Goal: Task Accomplishment & Management: Manage account settings

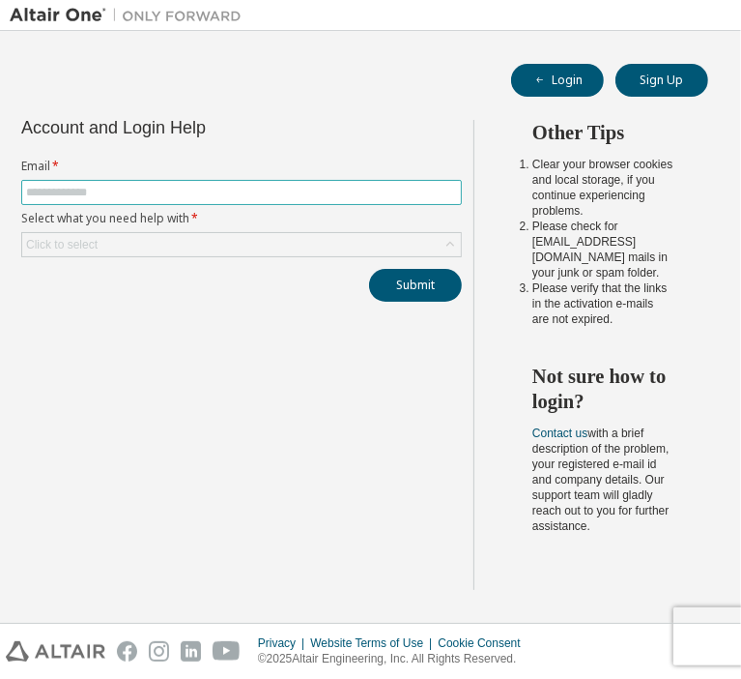
click at [255, 197] on input "text" at bounding box center [241, 192] width 431 height 15
type input "**********"
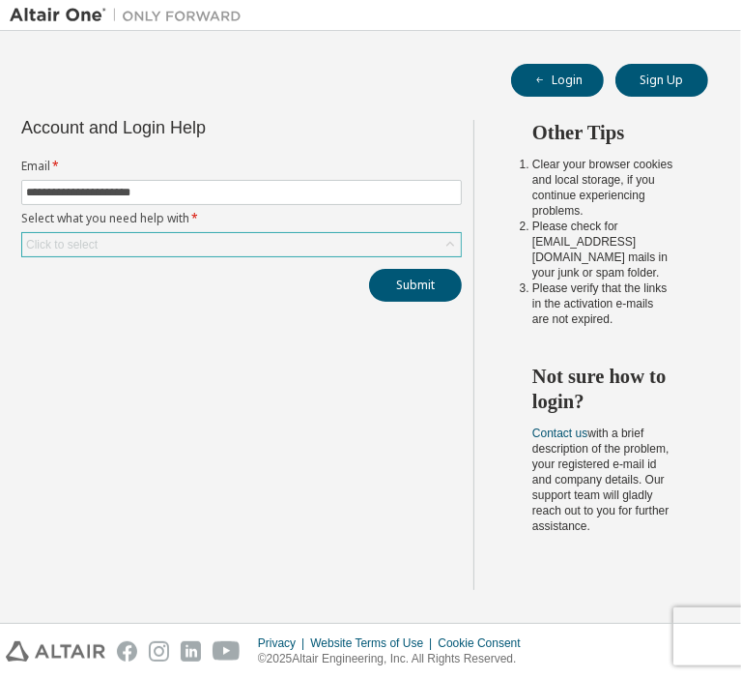
click at [302, 248] on div "Click to select" at bounding box center [241, 244] width 439 height 23
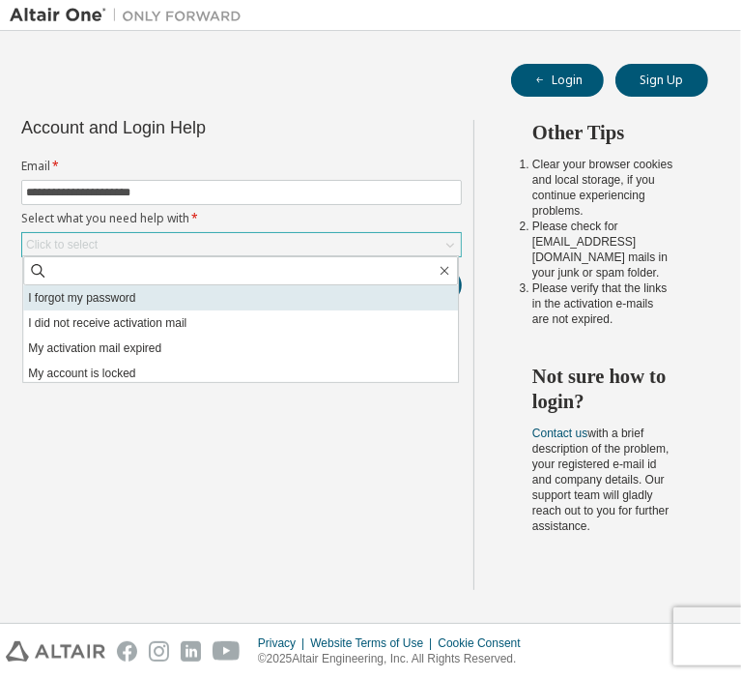
click at [157, 299] on li "I forgot my password" at bounding box center [240, 297] width 435 height 25
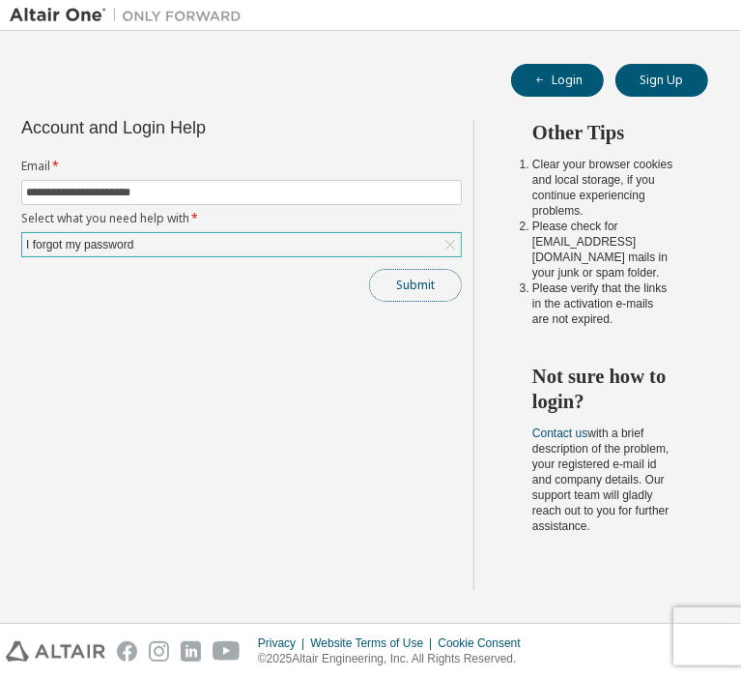
click at [415, 291] on button "Submit" at bounding box center [415, 285] width 93 height 33
click at [576, 86] on button "Login" at bounding box center [557, 80] width 93 height 33
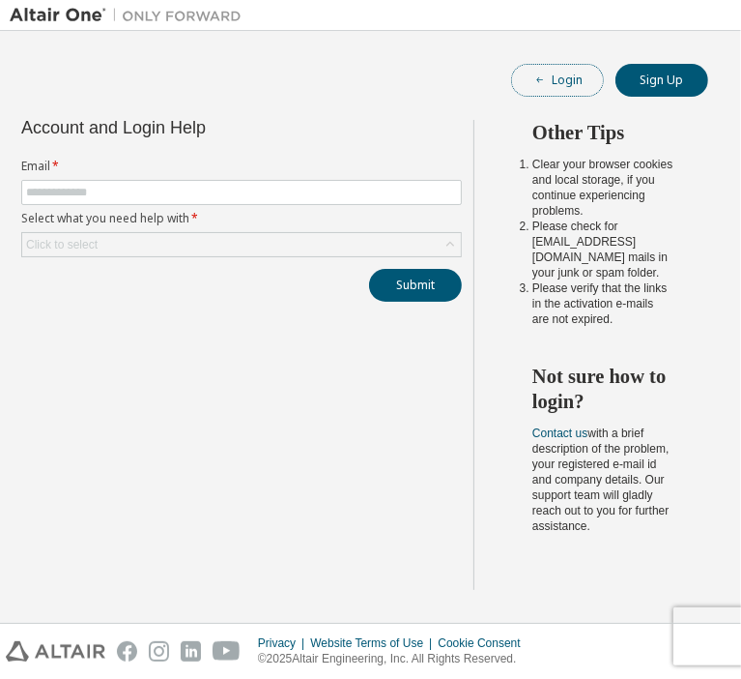
click at [577, 73] on button "Login" at bounding box center [557, 80] width 93 height 33
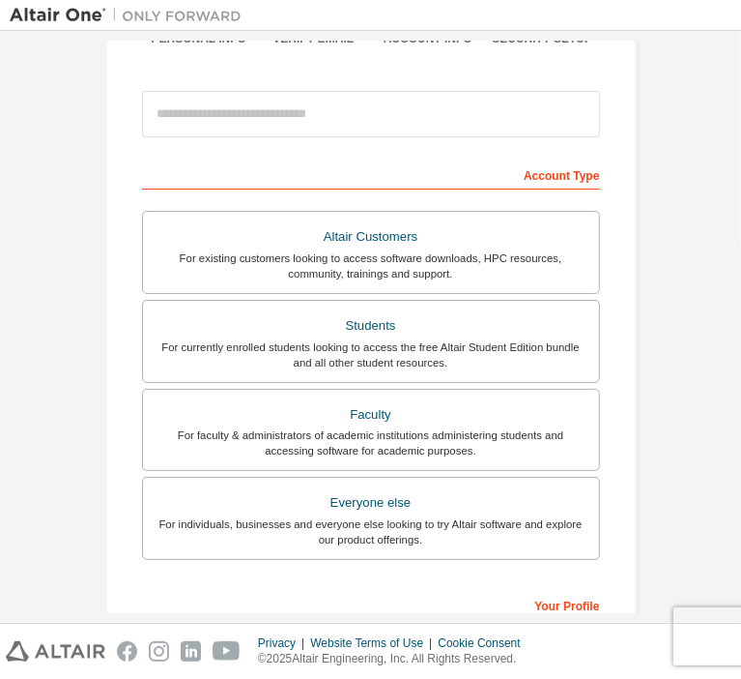
scroll to position [196, 0]
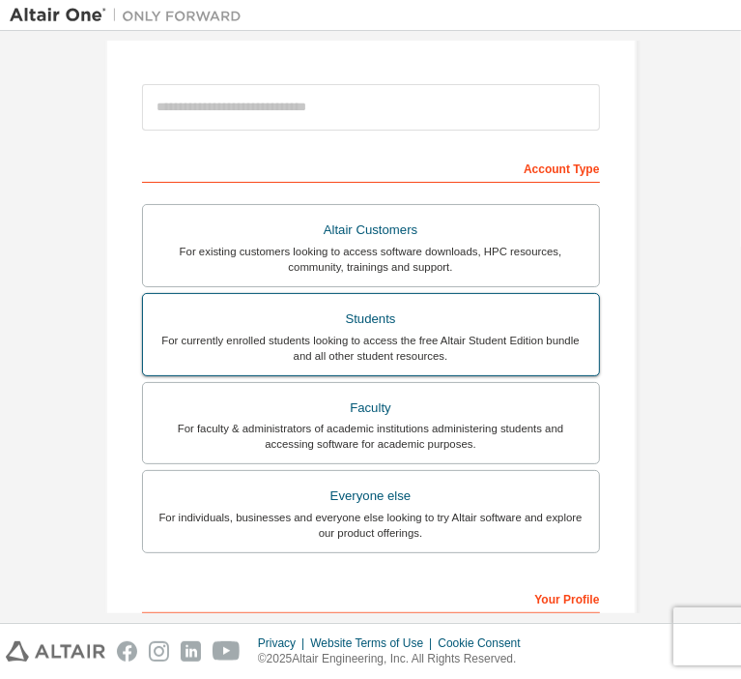
click at [383, 349] on div "For currently enrolled students looking to access the free Altair Student Editi…" at bounding box center [371, 348] width 433 height 31
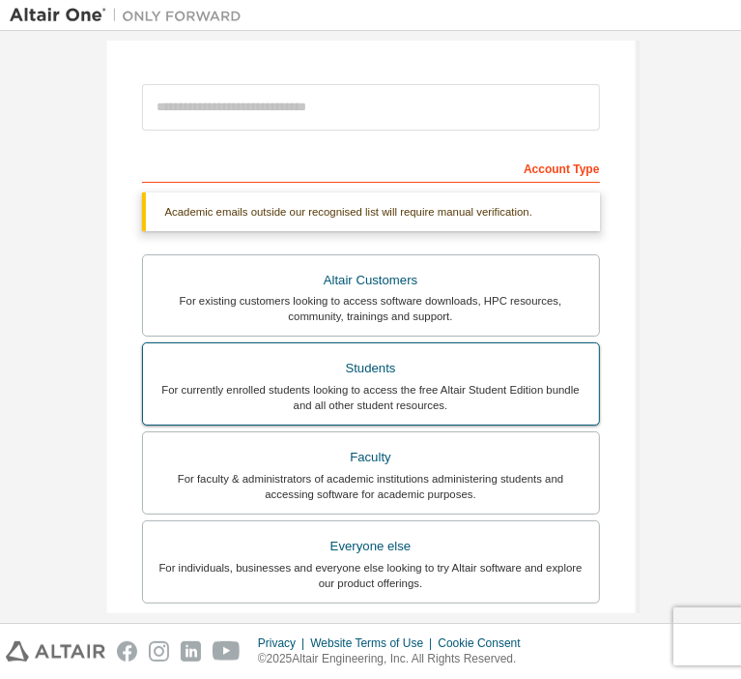
scroll to position [497, 0]
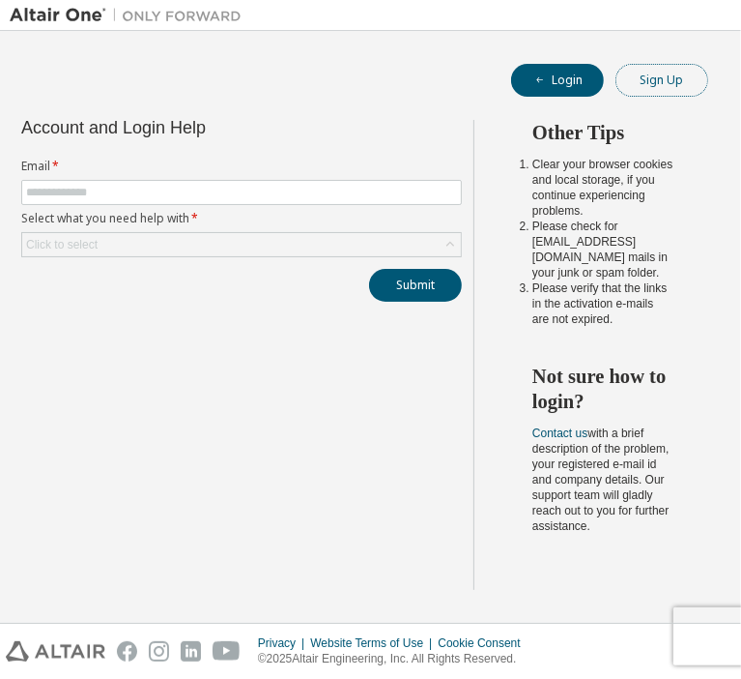
click at [638, 79] on button "Sign Up" at bounding box center [662, 80] width 93 height 33
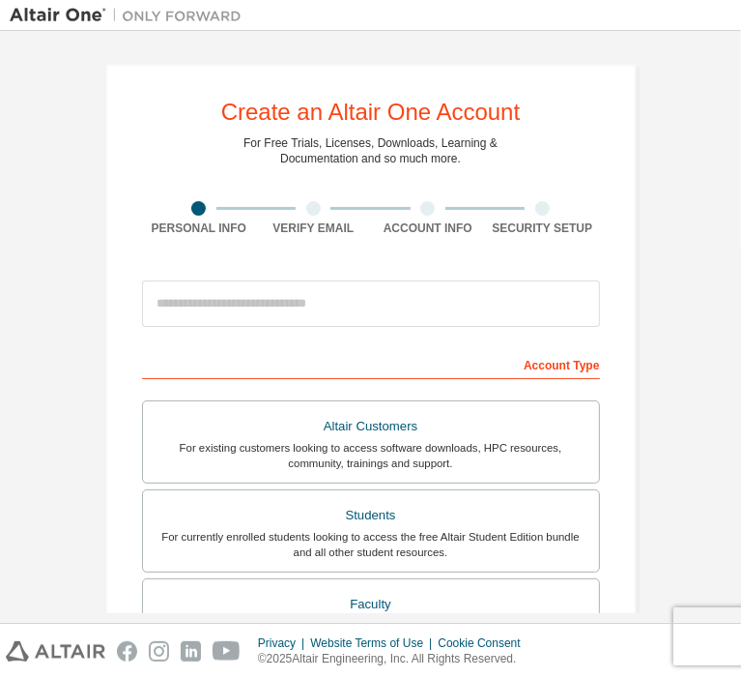
scroll to position [447, 0]
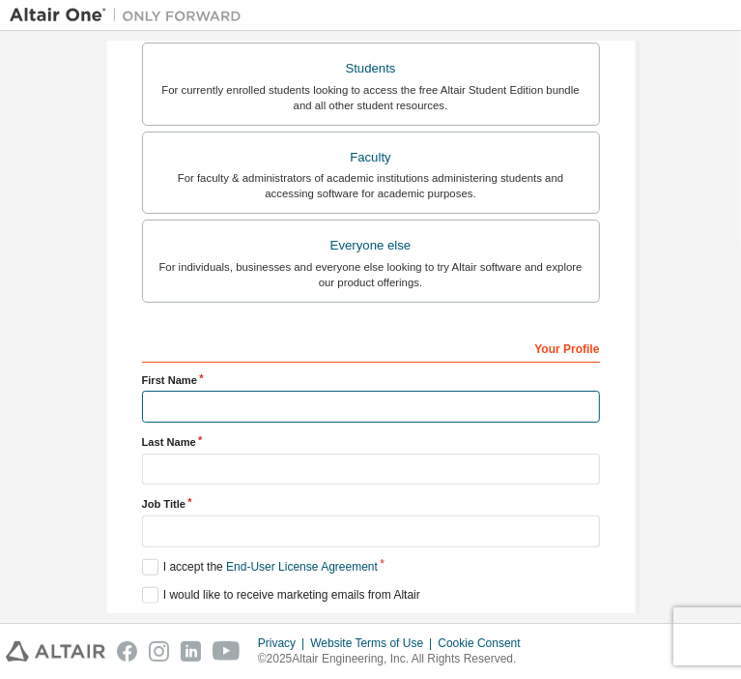
click at [271, 391] on input "text" at bounding box center [371, 407] width 458 height 32
type input "********"
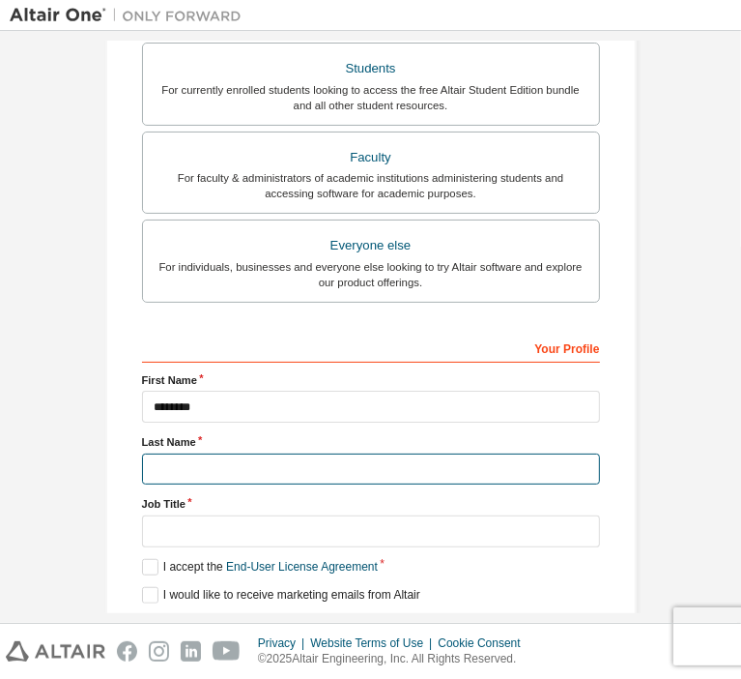
click at [435, 453] on input "text" at bounding box center [371, 469] width 458 height 32
type input "****"
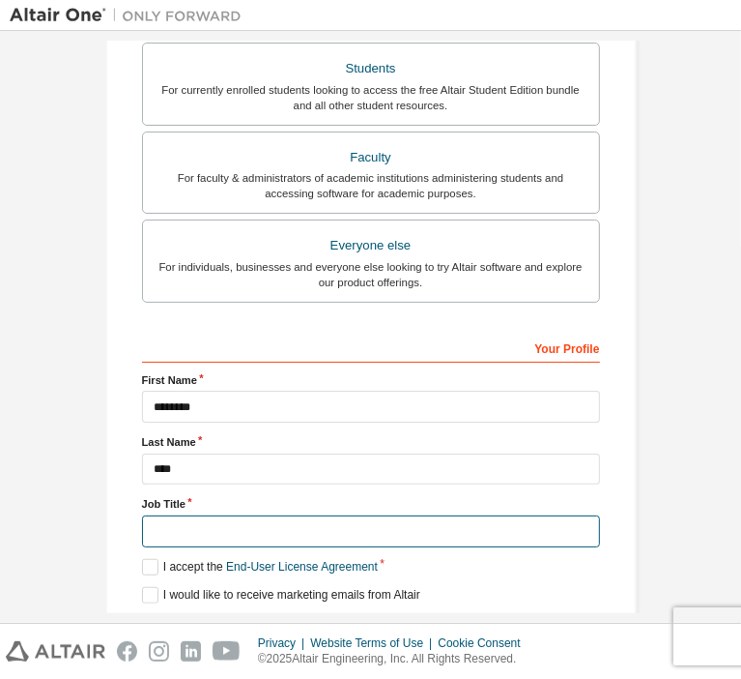
click at [225, 515] on input "text" at bounding box center [371, 531] width 458 height 32
type input "*******"
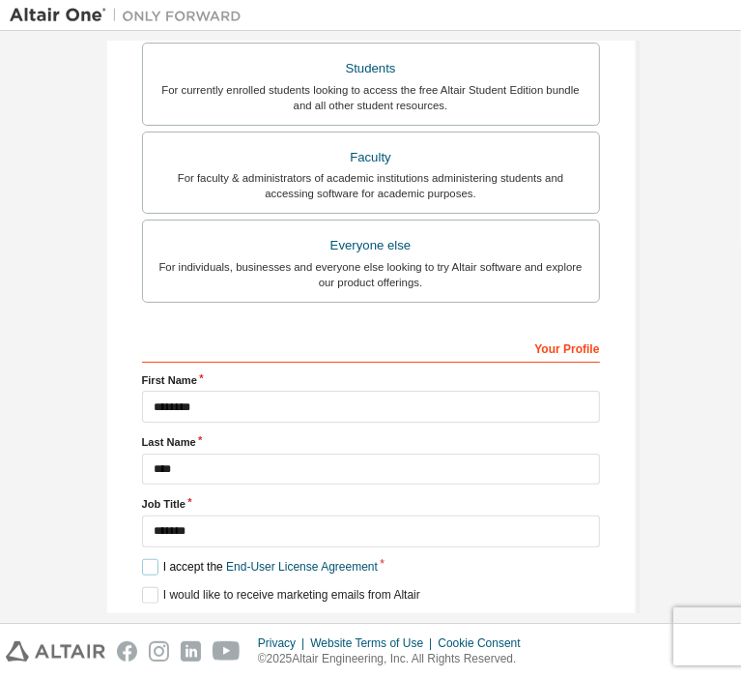
click at [149, 559] on label "I accept the End-User License Agreement" at bounding box center [260, 567] width 236 height 16
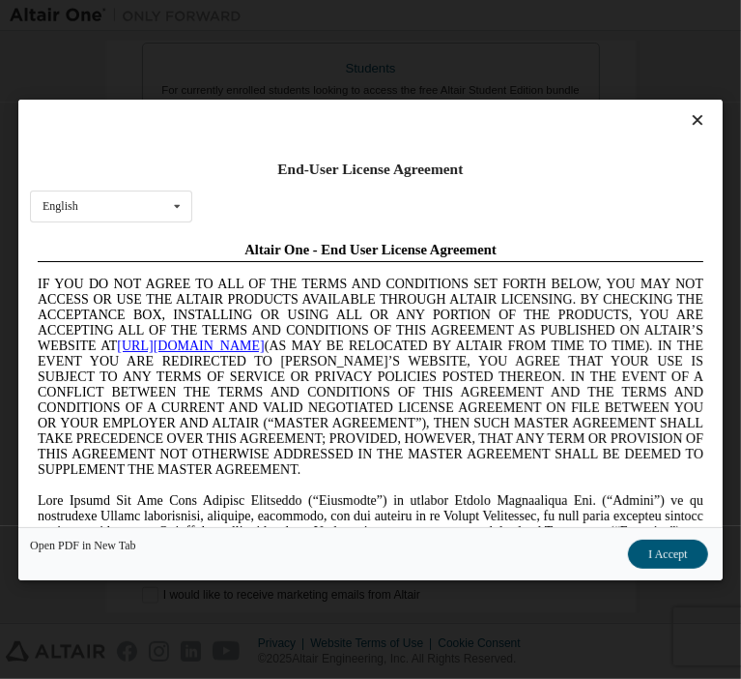
scroll to position [0, 0]
click at [629, 551] on button "I Accept" at bounding box center [668, 552] width 79 height 29
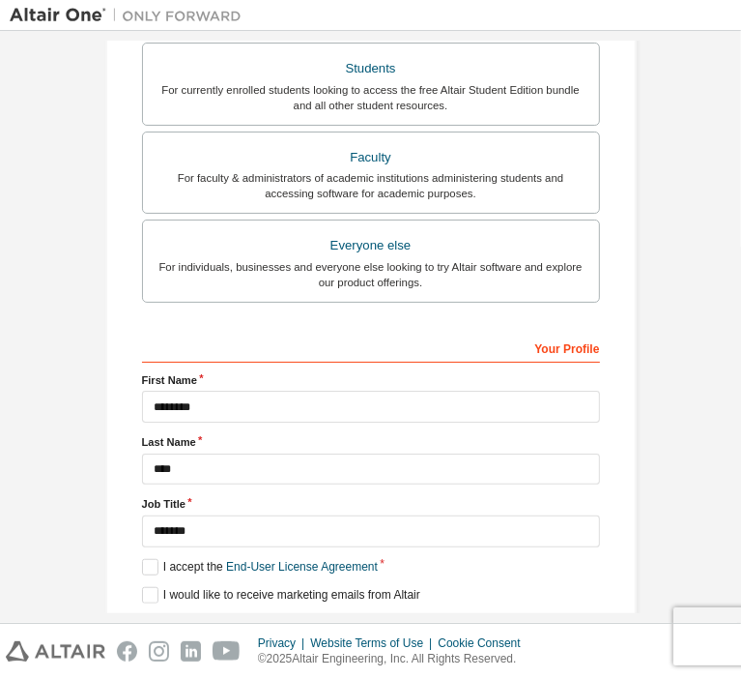
click at [369, 615] on div "Next" at bounding box center [371, 629] width 458 height 29
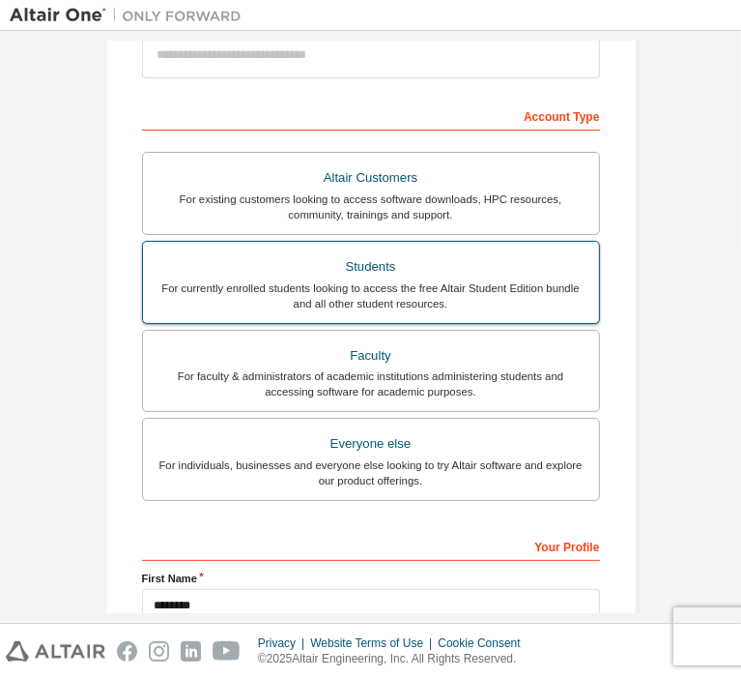
scroll to position [246, 0]
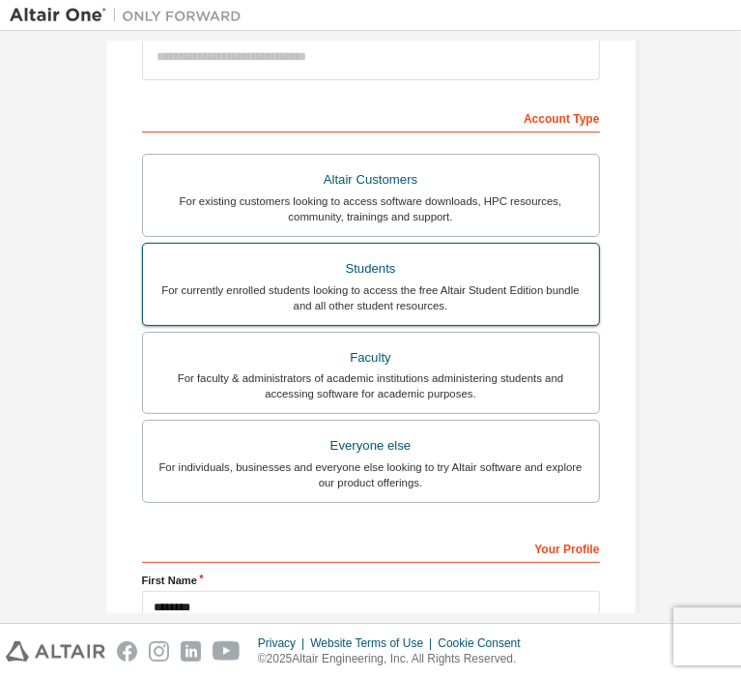
click at [381, 304] on div "For currently enrolled students looking to access the free Altair Student Editi…" at bounding box center [371, 297] width 433 height 31
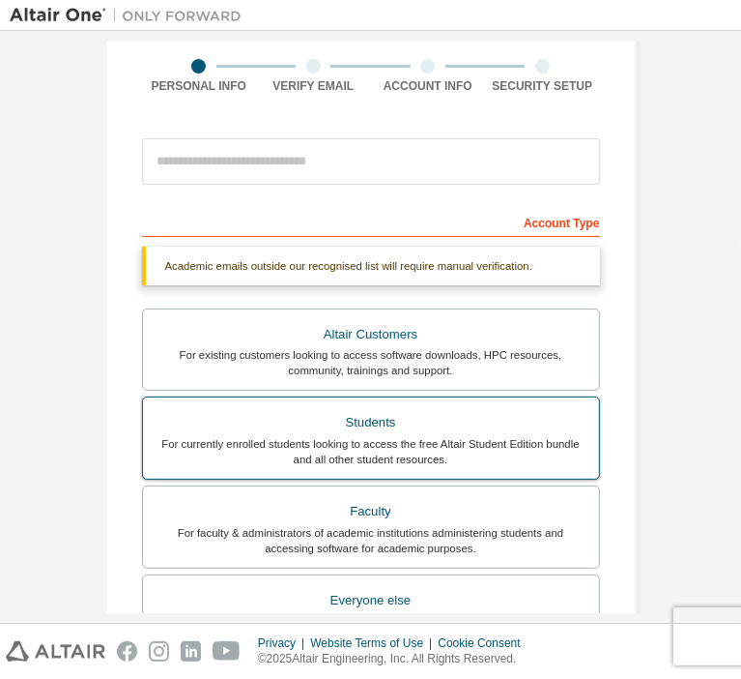
scroll to position [122, 0]
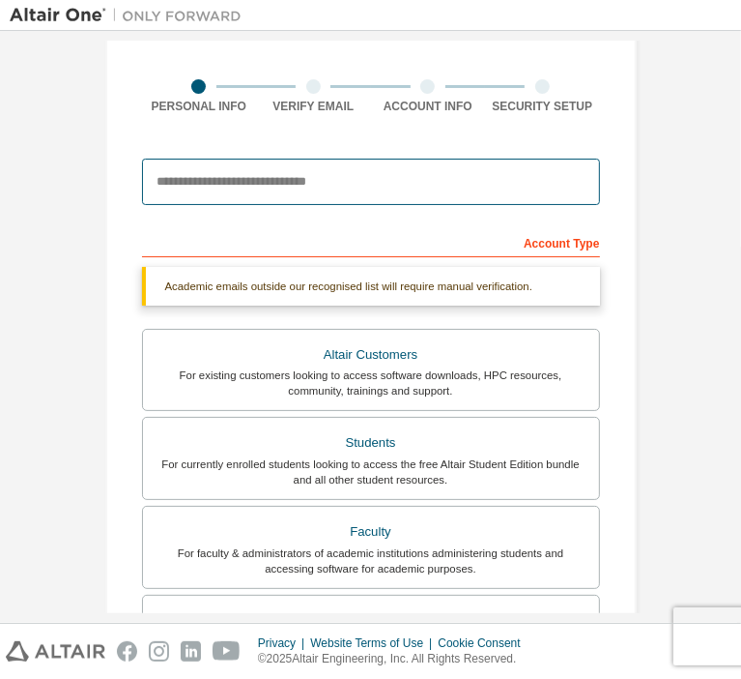
click at [288, 180] on input "email" at bounding box center [371, 182] width 458 height 46
type input "**********"
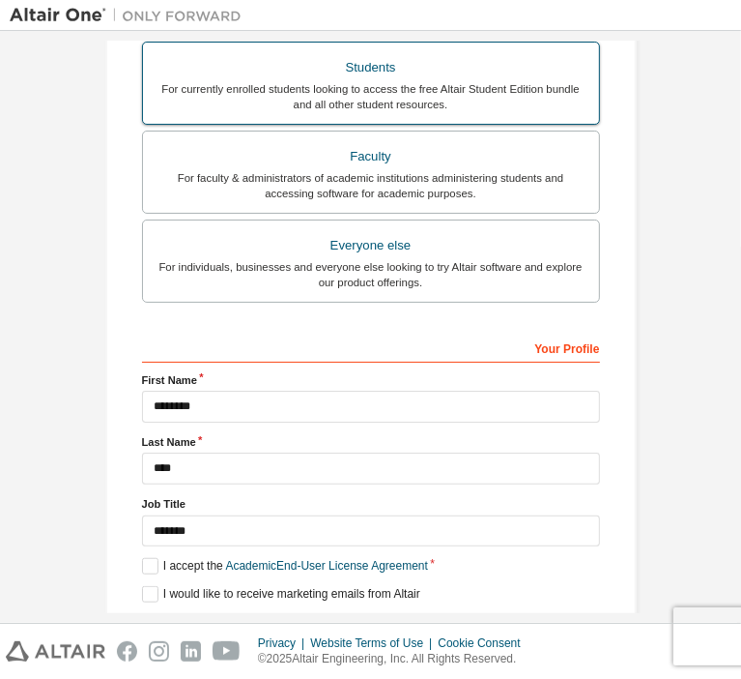
scroll to position [507, 0]
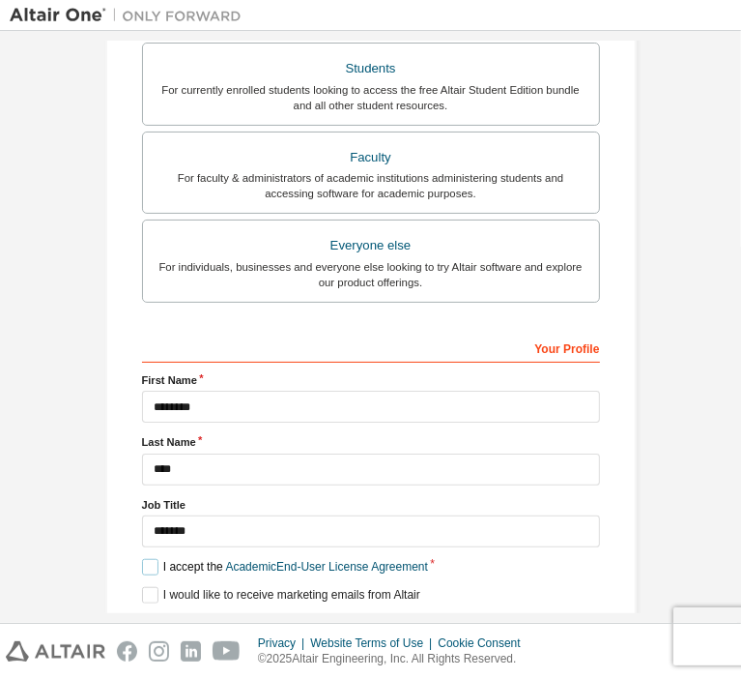
click at [142, 559] on label "I accept the Academic End-User License Agreement" at bounding box center [285, 567] width 286 height 16
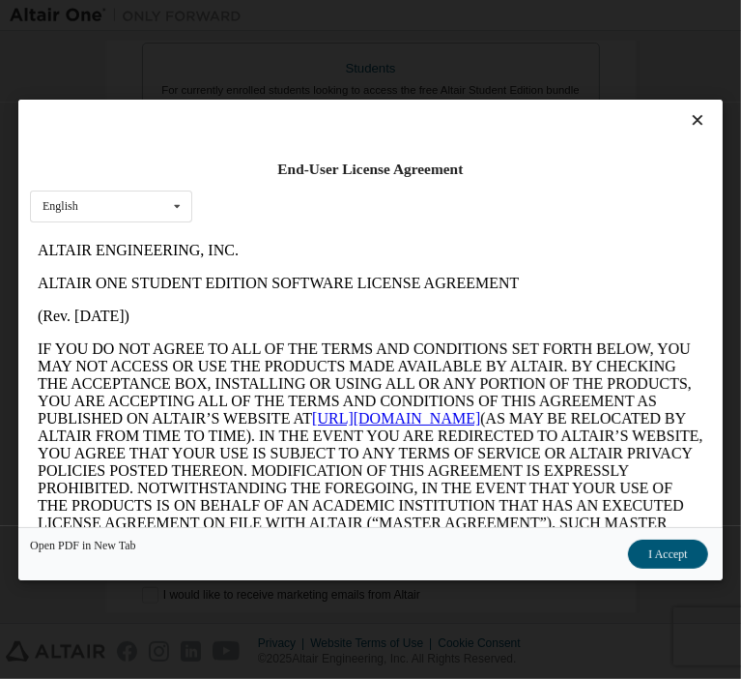
scroll to position [0, 0]
click at [629, 547] on button "I Accept" at bounding box center [668, 552] width 79 height 29
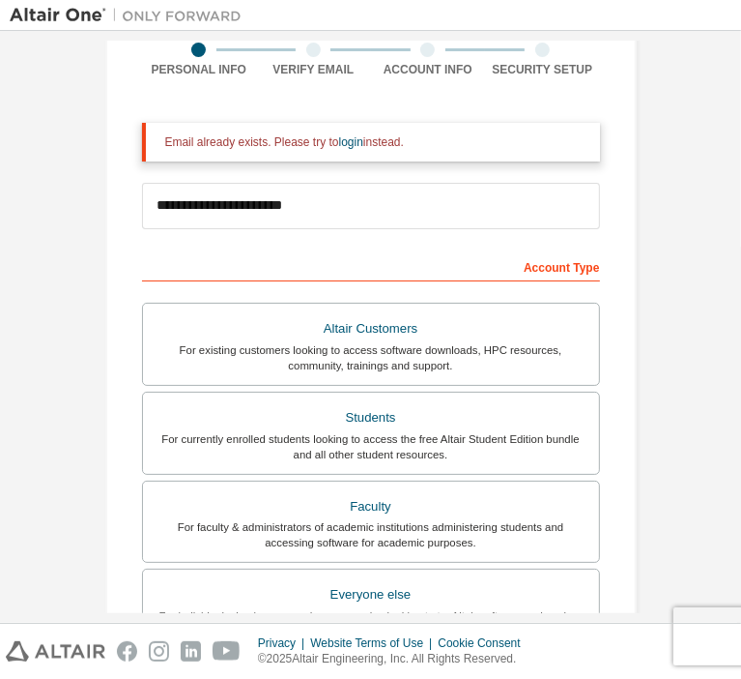
scroll to position [157, 0]
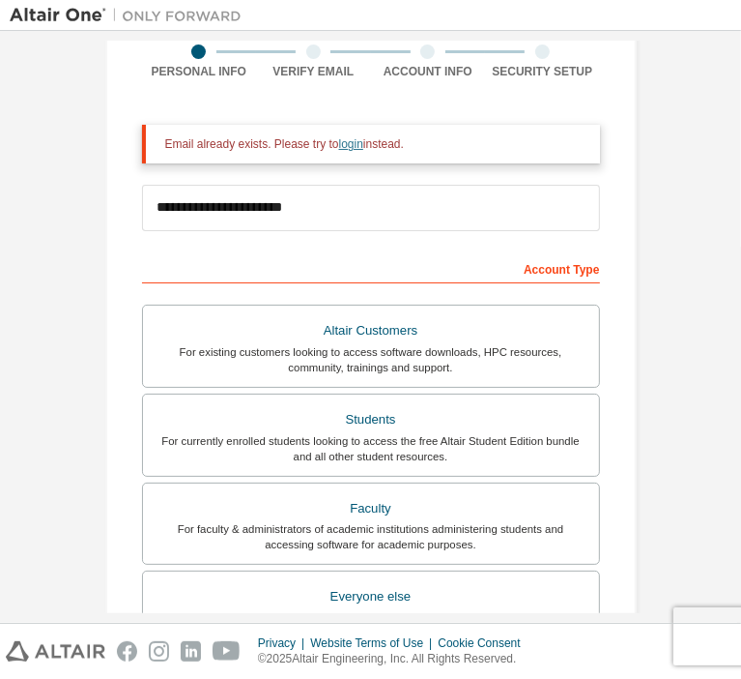
click at [349, 148] on link "login" at bounding box center [351, 144] width 24 height 14
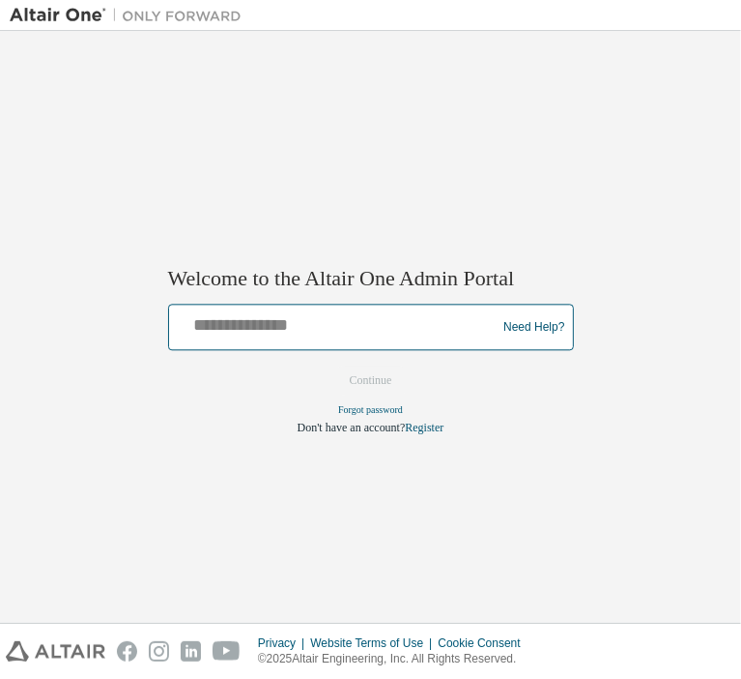
click at [323, 322] on input "text" at bounding box center [336, 323] width 318 height 28
type input "**********"
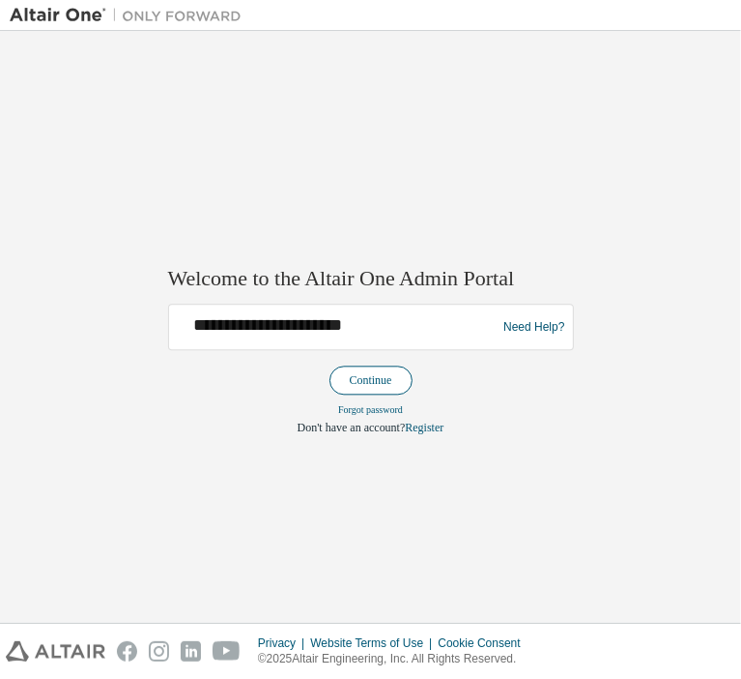
click at [360, 383] on button "Continue" at bounding box center [371, 380] width 83 height 29
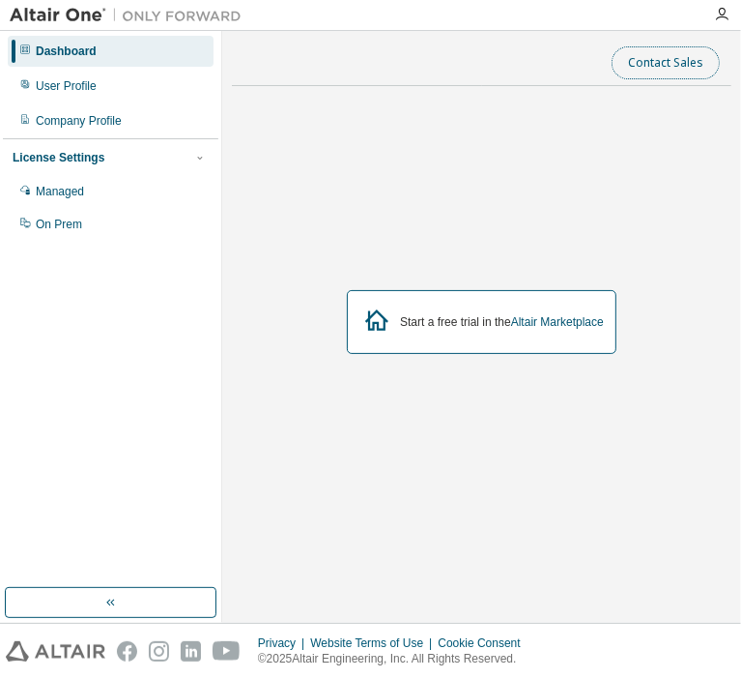
click at [673, 68] on button "Contact Sales" at bounding box center [666, 62] width 108 height 33
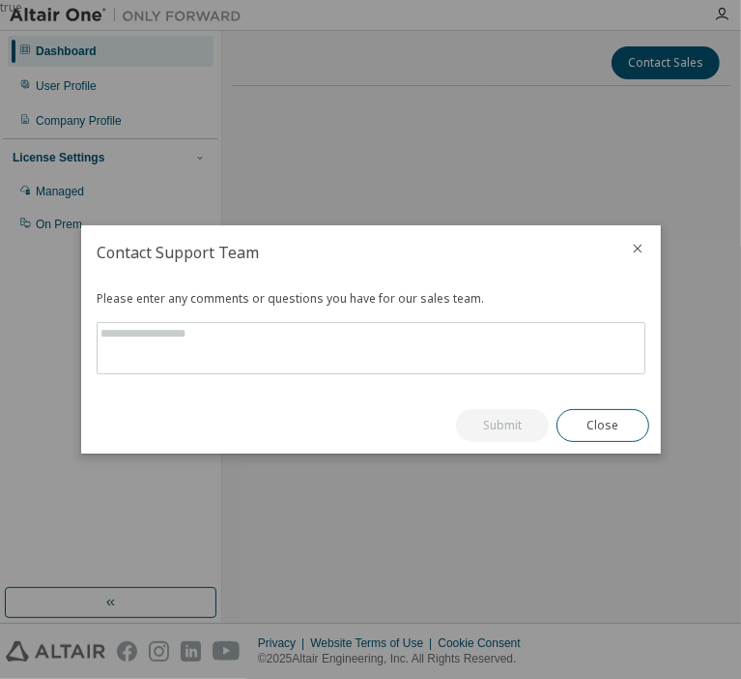
click at [632, 249] on icon "close" at bounding box center [637, 248] width 15 height 15
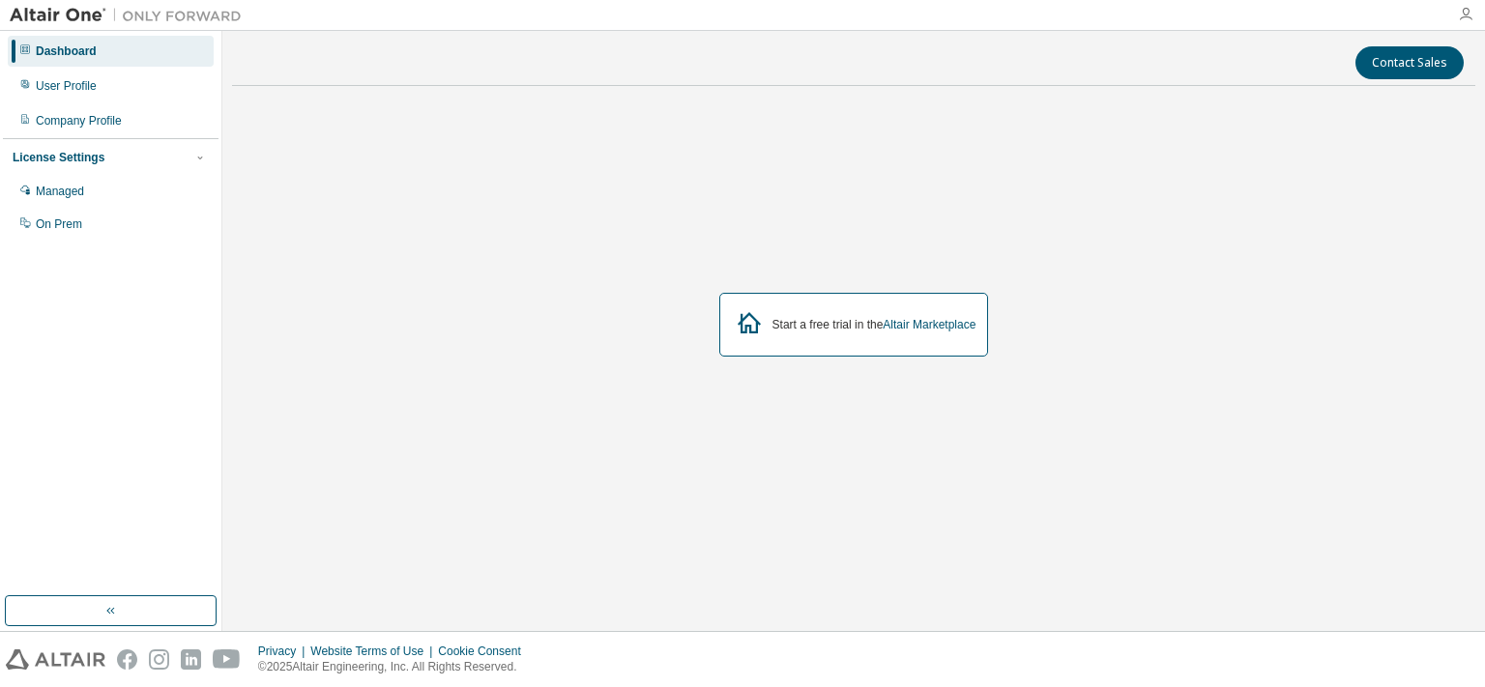
click at [740, 9] on icon "button" at bounding box center [1465, 14] width 15 height 15
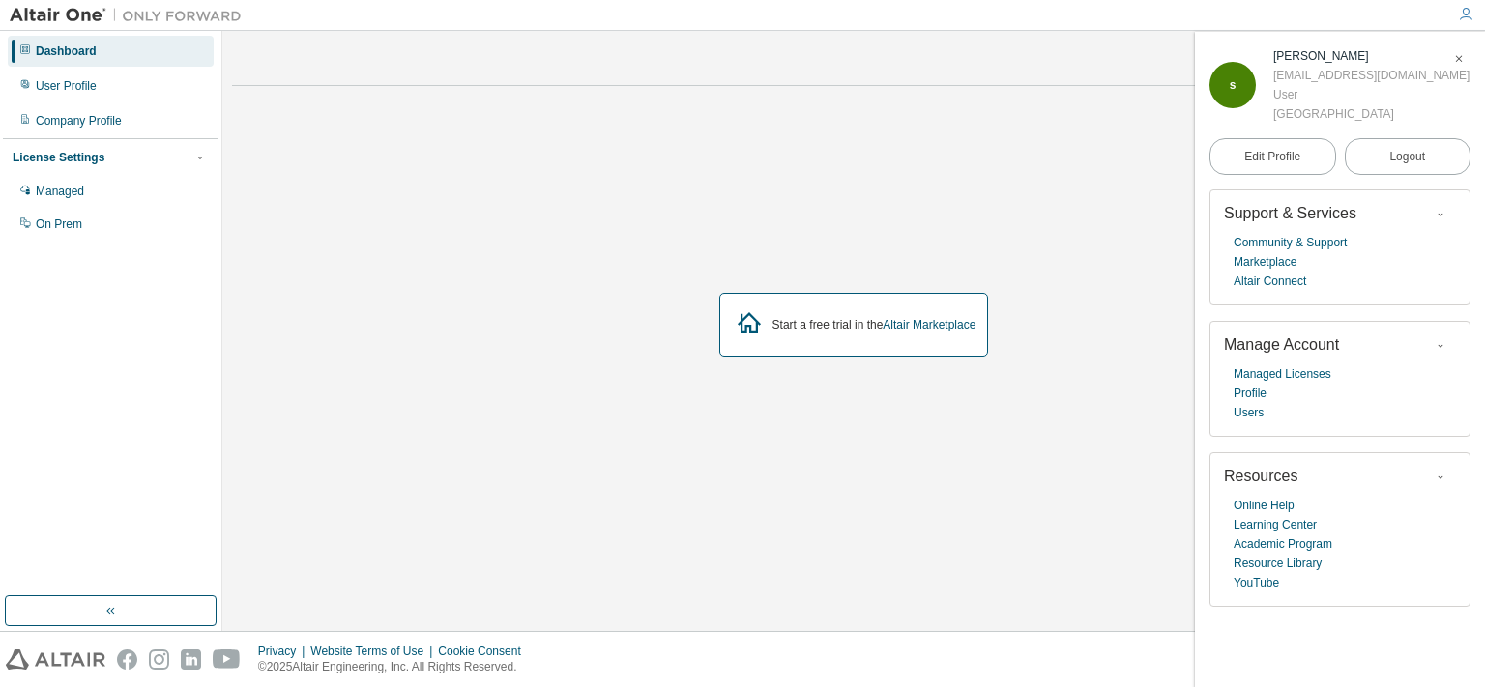
click at [72, 12] on img at bounding box center [131, 15] width 242 height 19
